Goal: Task Accomplishment & Management: Manage account settings

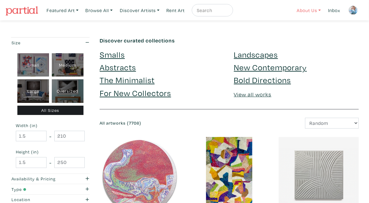
click at [297, 10] on link "About Us" at bounding box center [309, 10] width 30 height 13
click at [331, 8] on link "Inbox" at bounding box center [334, 10] width 18 height 13
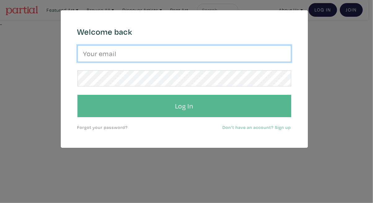
type input "tylerburey1@gmail.com"
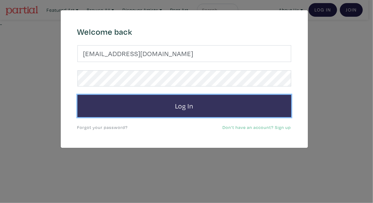
click at [196, 104] on button "Log In" at bounding box center [185, 106] width 214 height 22
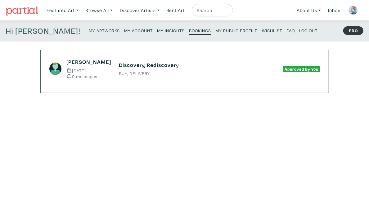
click at [66, 25] on div "Hi Tyler! My Artworks My Account My Insights Bookings My Public Profile Wishlis…" at bounding box center [184, 30] width 369 height 21
click at [69, 38] on div "Hi Tyler! My Artworks My Account My Insights Bookings My Public Profile Wishlis…" at bounding box center [184, 30] width 369 height 21
click at [89, 33] on small "My Artworks" at bounding box center [104, 31] width 31 height 6
